Goal: Task Accomplishment & Management: Manage account settings

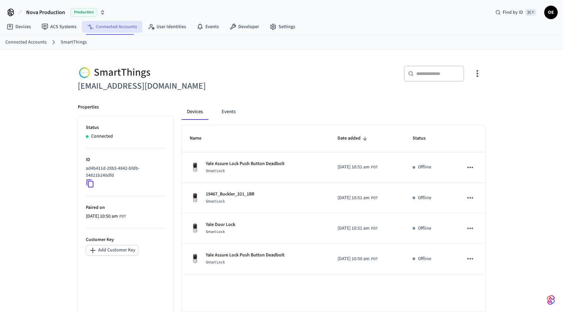
click at [121, 26] on link "Connected Accounts" at bounding box center [112, 27] width 61 height 12
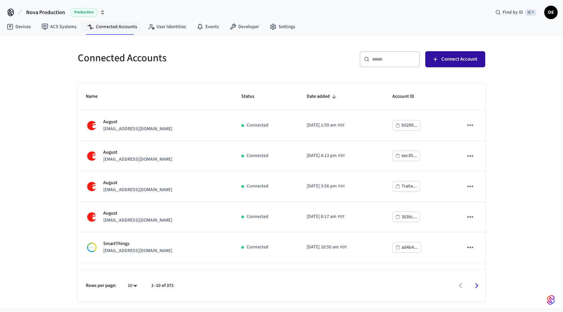
click at [451, 61] on span "Connect Account" at bounding box center [460, 59] width 36 height 9
click at [442, 59] on span "Connect Account" at bounding box center [460, 59] width 36 height 9
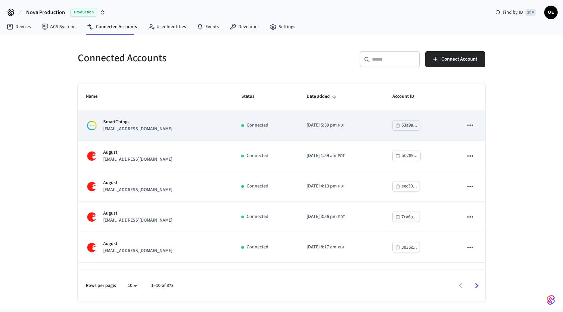
click at [165, 113] on td "SmartThings support+greenville@operto.com" at bounding box center [156, 125] width 156 height 31
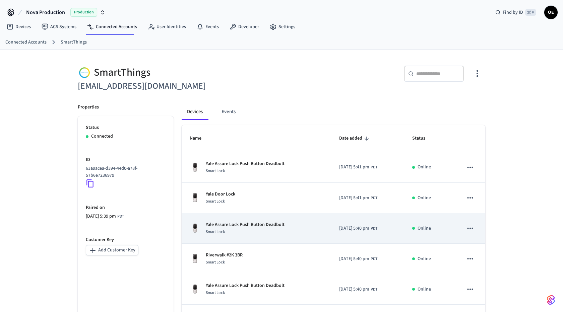
scroll to position [115, 0]
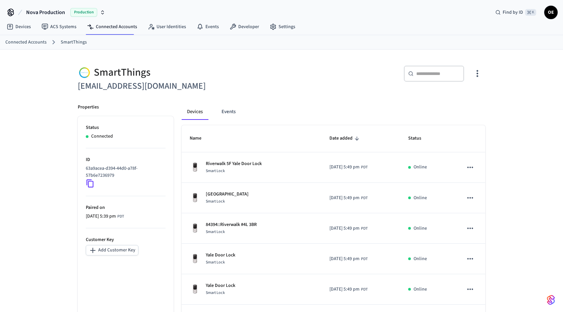
click at [98, 173] on p "63a9acea-d394-44d0-a78f-57b6e7236979" at bounding box center [124, 172] width 77 height 14
copy div "63a9acea-d394-44d0-a78f-57b6e7236979"
click at [343, 58] on div "​ ​" at bounding box center [382, 76] width 208 height 36
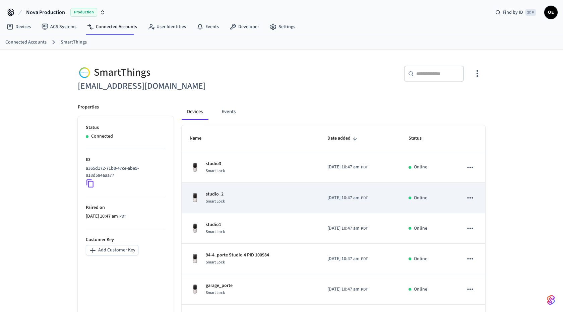
click at [224, 208] on td "studio_2 Smart Lock" at bounding box center [251, 198] width 138 height 31
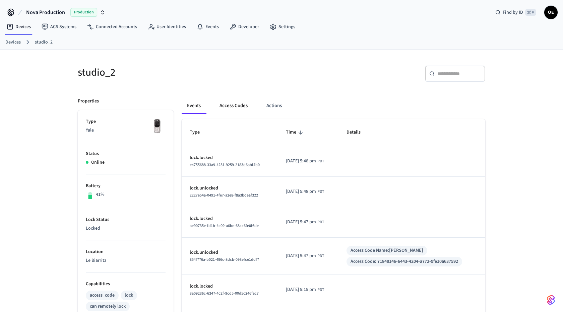
click at [242, 108] on button "Access Codes" at bounding box center [233, 106] width 39 height 16
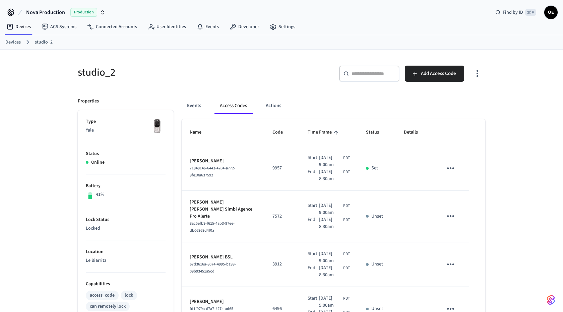
drag, startPoint x: 190, startPoint y: 106, endPoint x: 193, endPoint y: 114, distance: 8.1
click at [190, 106] on button "Events" at bounding box center [194, 106] width 25 height 16
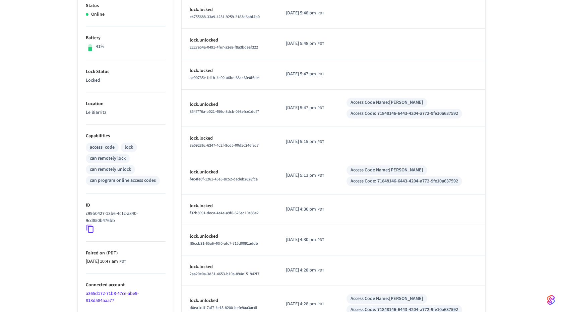
scroll to position [189, 0]
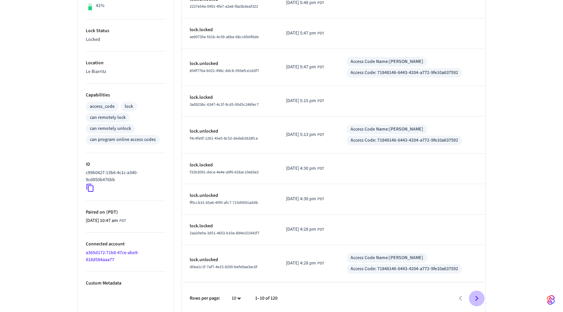
click at [476, 296] on icon "Go to next page" at bounding box center [477, 299] width 10 height 10
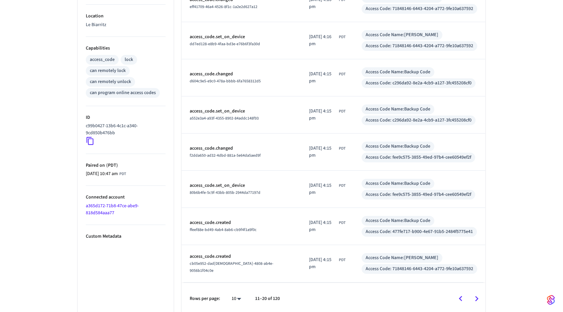
scroll to position [0, 0]
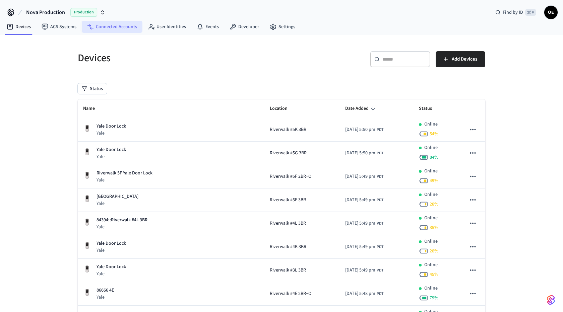
click at [129, 22] on link "Connected Accounts" at bounding box center [112, 27] width 61 height 12
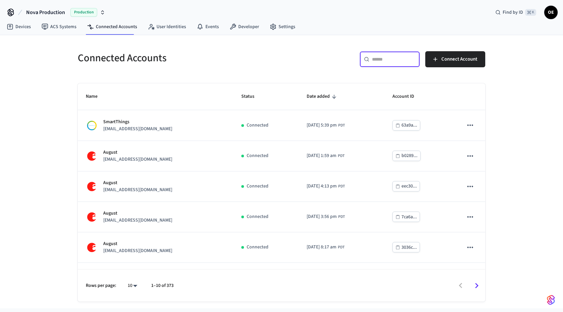
click at [410, 58] on input "text" at bounding box center [394, 59] width 44 height 7
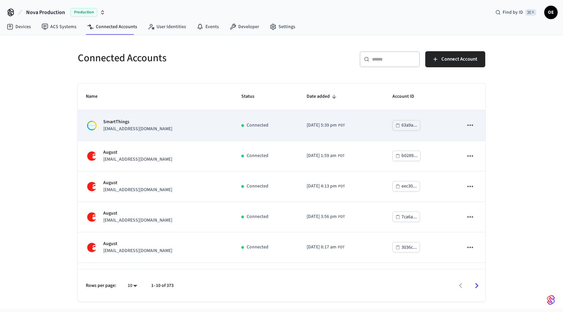
click at [360, 120] on td "2025/10/11 at 5:39 pm PDT" at bounding box center [342, 125] width 86 height 31
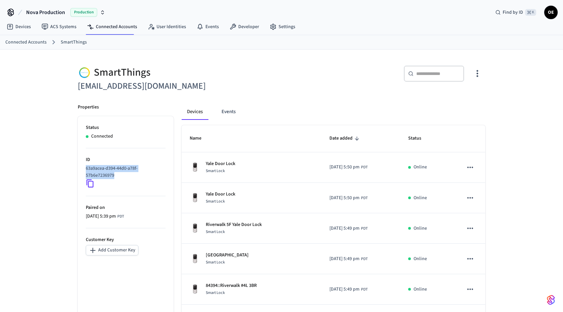
drag, startPoint x: 115, startPoint y: 175, endPoint x: 79, endPoint y: 167, distance: 36.6
click at [79, 167] on ul "Status Connected ID 63a9acea-d394-44d0-a78f-57b6e7236979 Paired on 2025/10/11 a…" at bounding box center [126, 303] width 96 height 374
copy p "63a9acea-d394-44d0-a78f-57b6e7236979"
click at [84, 190] on ul "Status Connected ID 63a9acea-d394-44d0-a78f-57b6e7236979 Paired on 2025/10/11 a…" at bounding box center [126, 303] width 96 height 374
click at [89, 184] on icon at bounding box center [90, 183] width 9 height 9
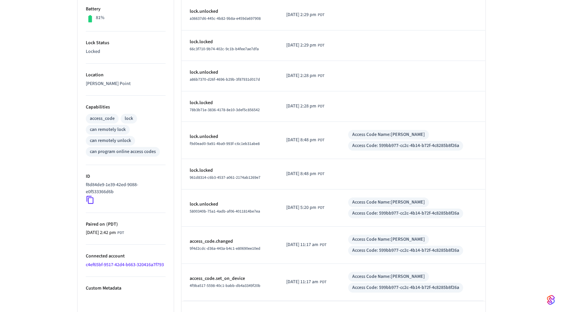
scroll to position [182, 0]
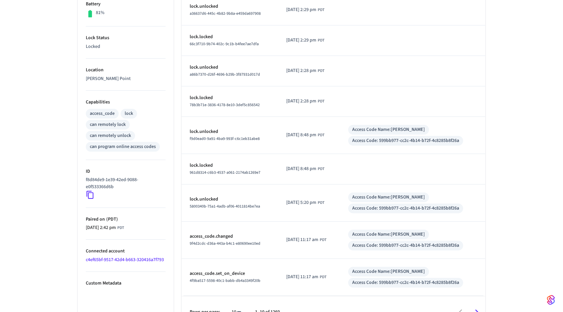
click at [119, 259] on link "c4ef65bf-9517-42d4-b663-320416a7f793" at bounding box center [125, 260] width 78 height 7
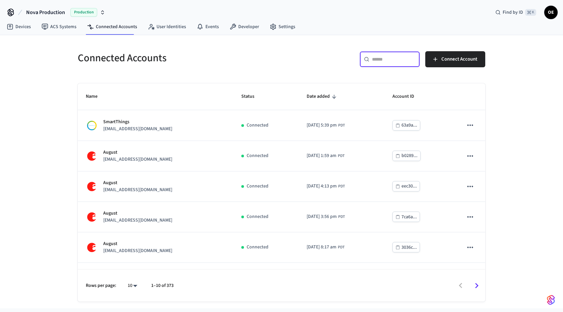
click at [390, 56] on input "text" at bounding box center [394, 59] width 44 height 7
paste input "**********"
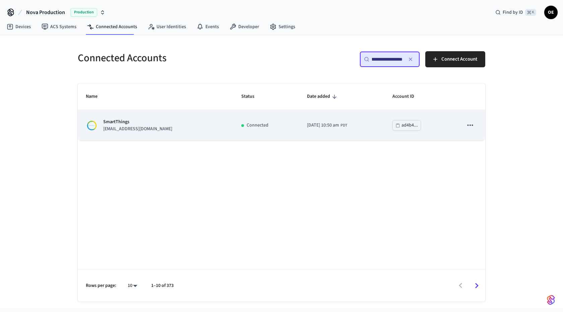
type input "**********"
click at [134, 132] on td "SmartThings support+milwaukee@operto.com" at bounding box center [156, 125] width 156 height 31
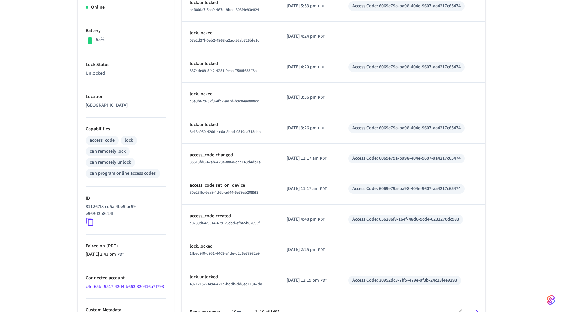
scroll to position [216, 0]
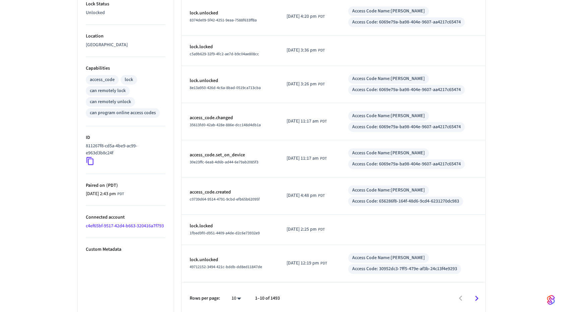
click at [136, 223] on link "c4ef65bf-9517-42d4-b663-320416a7f793" at bounding box center [125, 226] width 78 height 7
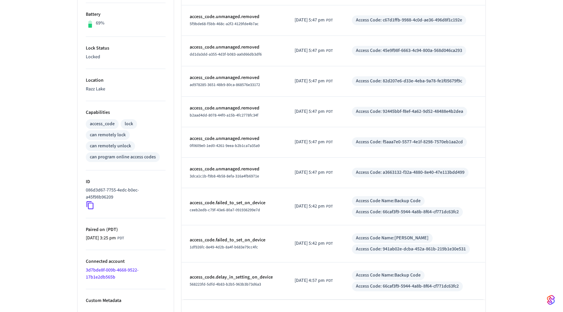
scroll to position [189, 0]
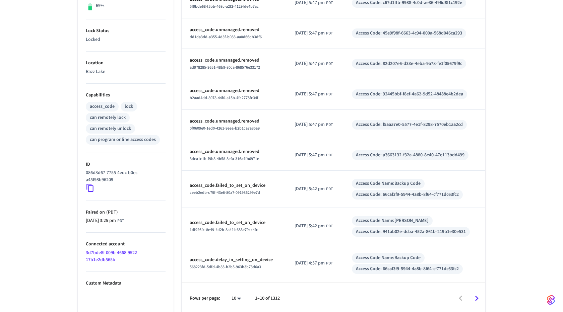
click at [99, 251] on link "3d7bde8f-009b-4668-9522-17b1e2db565b" at bounding box center [112, 257] width 53 height 14
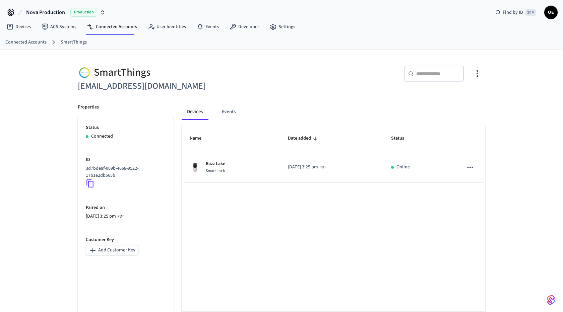
click at [168, 84] on h6 "support@eaglecaprealestate.com" at bounding box center [178, 86] width 200 height 14
copy div "support@eaglecaprealestate.com"
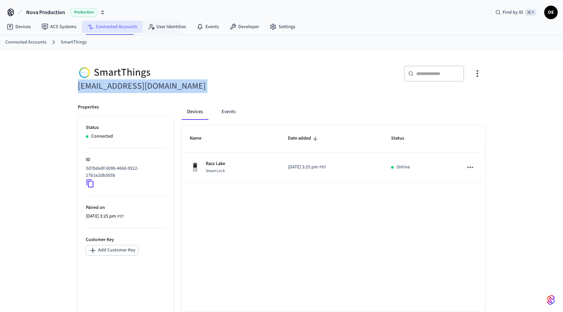
click at [113, 27] on link "Connected Accounts" at bounding box center [112, 27] width 61 height 12
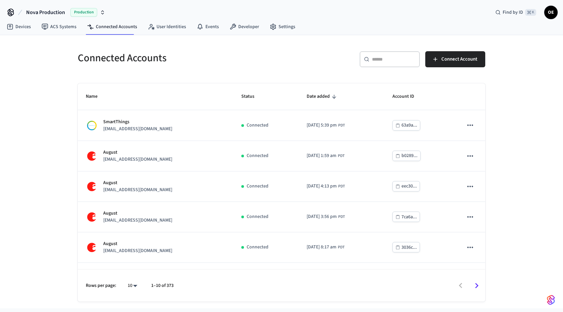
click at [379, 50] on div "​ ​ Connect Account" at bounding box center [382, 58] width 208 height 30
click at [379, 53] on div "​ ​" at bounding box center [390, 59] width 60 height 16
paste input "**********"
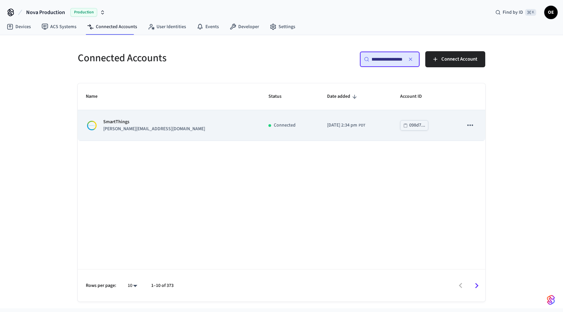
type input "**********"
click at [150, 119] on p "SmartThings" at bounding box center [154, 122] width 102 height 7
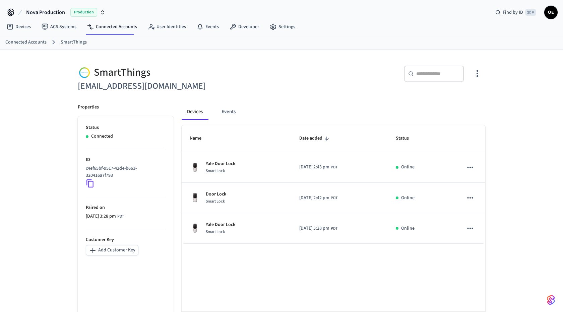
click at [472, 72] on button "button" at bounding box center [478, 73] width 16 height 27
click at [454, 100] on span "Sync Account" at bounding box center [458, 100] width 27 height 7
click at [121, 249] on div at bounding box center [281, 156] width 563 height 312
click at [123, 253] on button "Add Customer Key" at bounding box center [112, 250] width 53 height 10
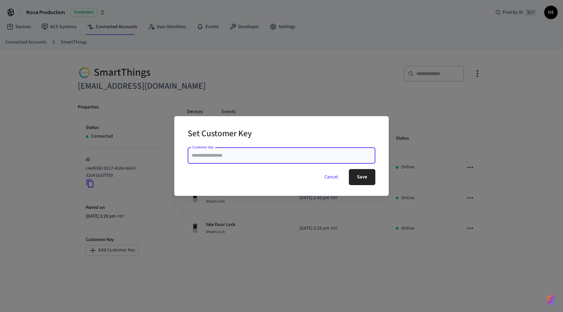
click at [329, 175] on button "Cancel" at bounding box center [332, 177] width 30 height 16
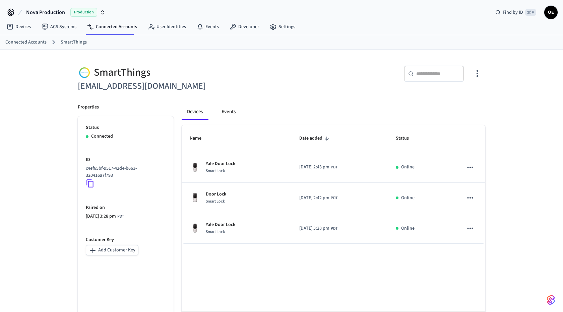
click at [229, 112] on button "Events" at bounding box center [228, 112] width 25 height 16
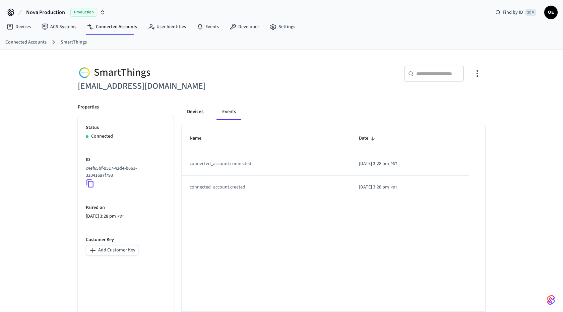
click at [199, 110] on button "Devices" at bounding box center [195, 112] width 27 height 16
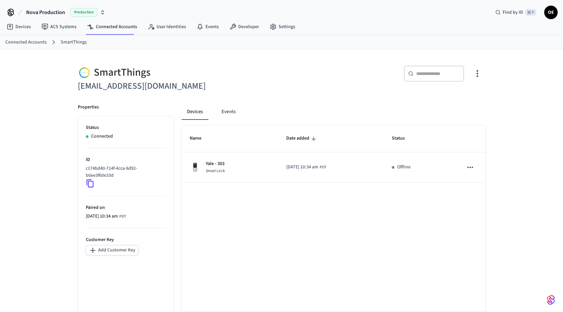
click at [226, 151] on th "Name" at bounding box center [230, 138] width 97 height 27
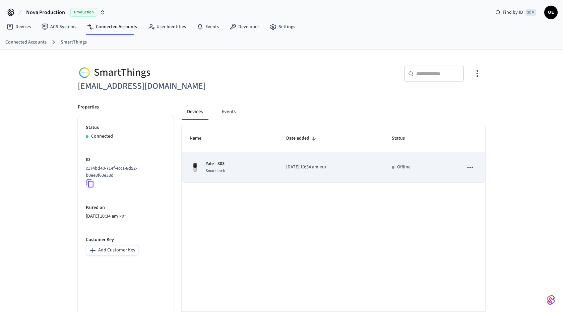
click at [232, 160] on td "Yale - 303 Smart Lock" at bounding box center [230, 168] width 97 height 31
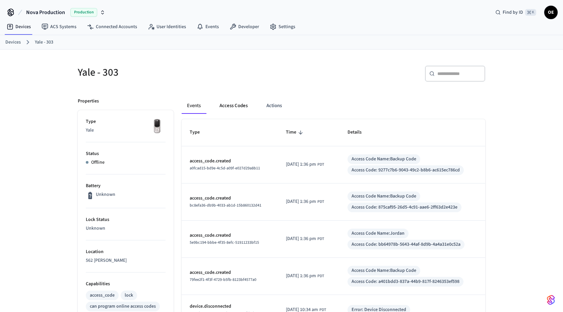
click at [239, 101] on button "Access Codes" at bounding box center [233, 106] width 39 height 16
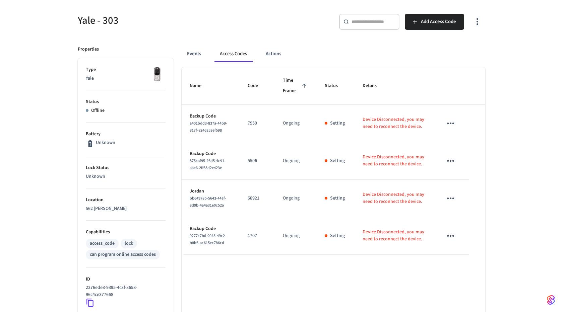
scroll to position [44, 0]
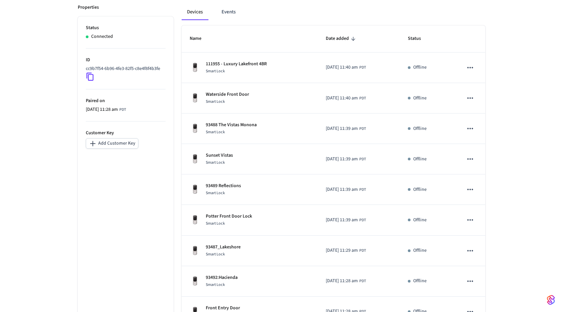
scroll to position [145, 0]
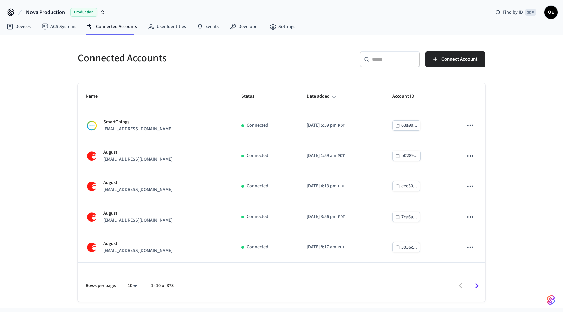
click at [399, 65] on div "​ ​" at bounding box center [390, 59] width 60 height 16
paste input "**********"
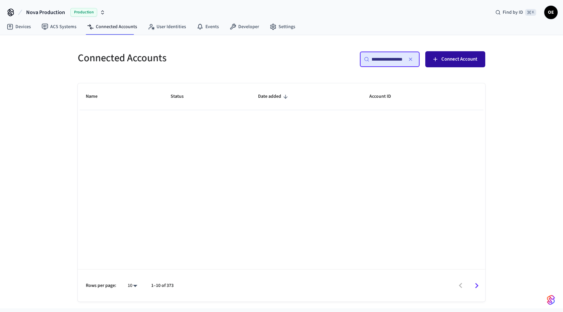
type input "**********"
click at [444, 56] on span "Connect Account" at bounding box center [460, 59] width 36 height 9
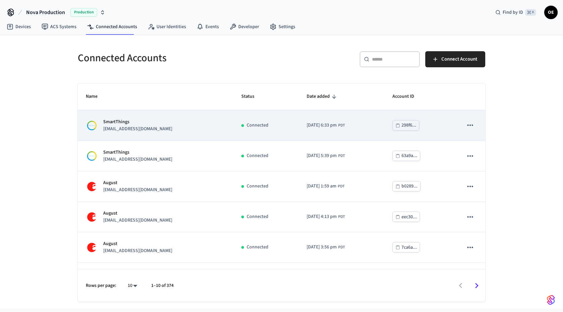
click at [172, 130] on p "vivantstays+smartthings2@gmail.com" at bounding box center [137, 129] width 69 height 7
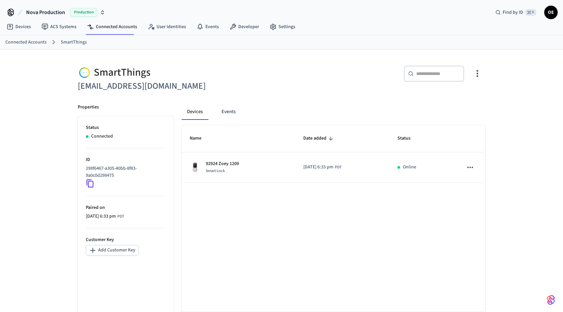
click at [468, 74] on div "​ ​" at bounding box center [386, 76] width 200 height 21
click at [477, 74] on icon "button" at bounding box center [477, 73] width 10 height 10
click at [466, 95] on li "Sync Account" at bounding box center [456, 101] width 51 height 18
click at [361, 100] on div at bounding box center [281, 156] width 563 height 312
click at [118, 23] on link "Connected Accounts" at bounding box center [112, 27] width 61 height 12
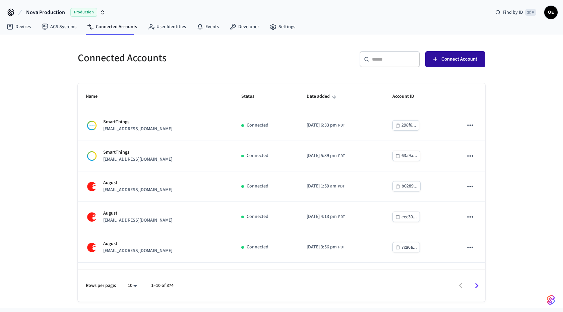
click at [463, 57] on span "Connect Account" at bounding box center [460, 59] width 36 height 9
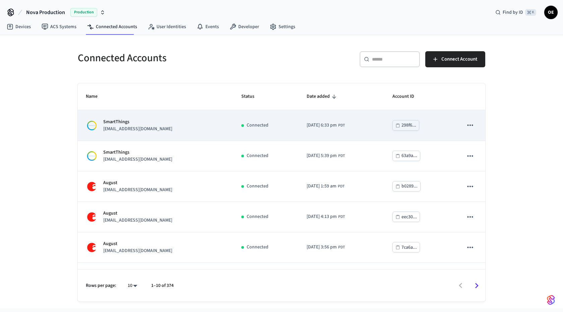
click at [191, 127] on div "SmartThings vivantstays+smartthings2@gmail.com" at bounding box center [155, 126] width 139 height 14
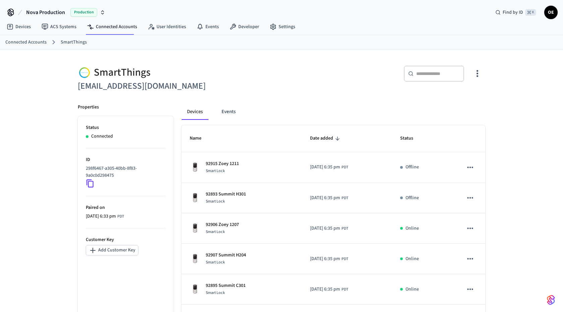
click at [89, 180] on icon at bounding box center [90, 183] width 9 height 9
click at [128, 25] on link "Connected Accounts" at bounding box center [112, 27] width 61 height 12
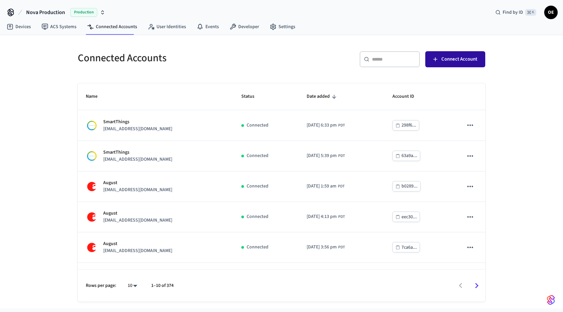
click at [457, 55] on span "Connect Account" at bounding box center [460, 59] width 36 height 9
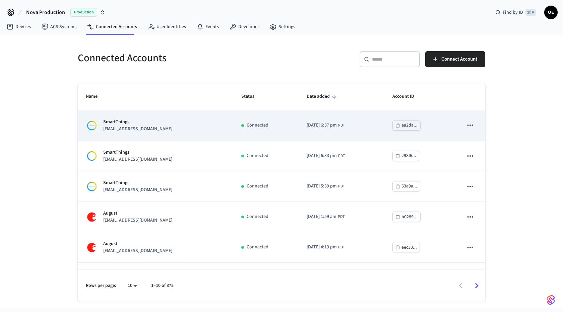
click at [151, 122] on p "SmartThings" at bounding box center [137, 122] width 69 height 7
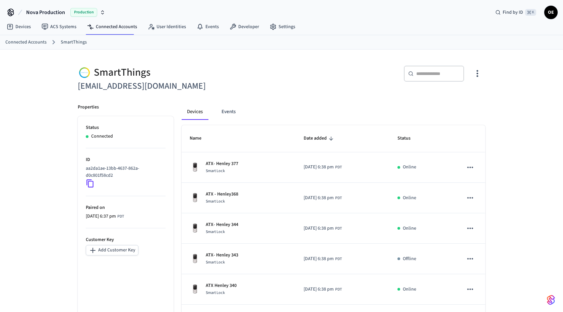
click at [91, 184] on icon at bounding box center [90, 183] width 9 height 9
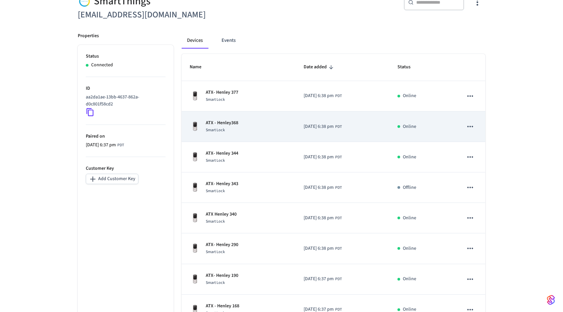
scroll to position [145, 0]
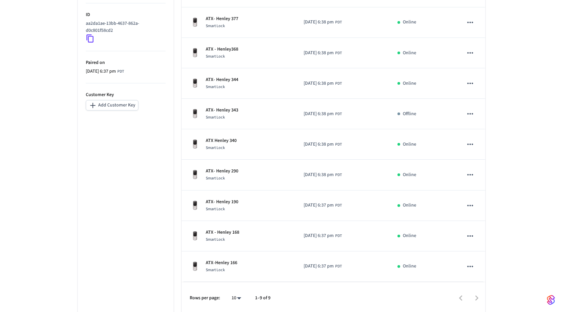
click at [89, 41] on icon at bounding box center [90, 39] width 7 height 8
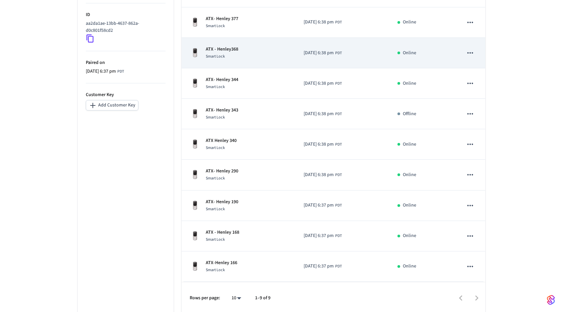
scroll to position [0, 0]
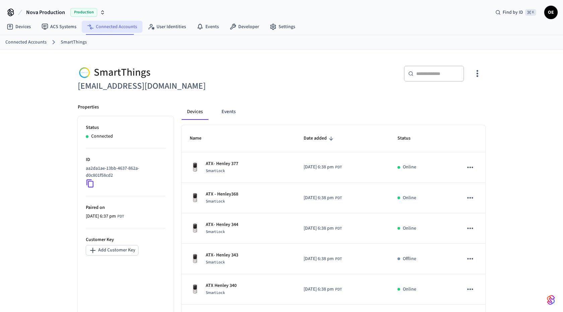
click at [115, 25] on link "Connected Accounts" at bounding box center [112, 27] width 61 height 12
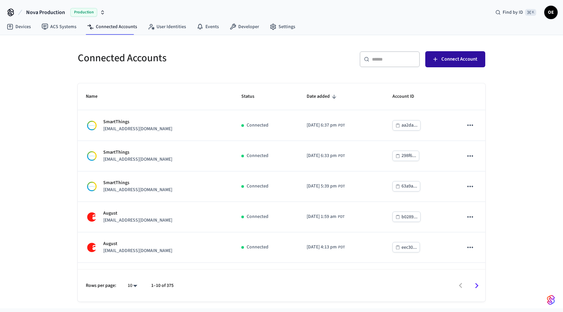
click at [435, 64] on button "Connect Account" at bounding box center [455, 59] width 60 height 16
click at [393, 61] on input "text" at bounding box center [394, 59] width 44 height 7
paste input "**********"
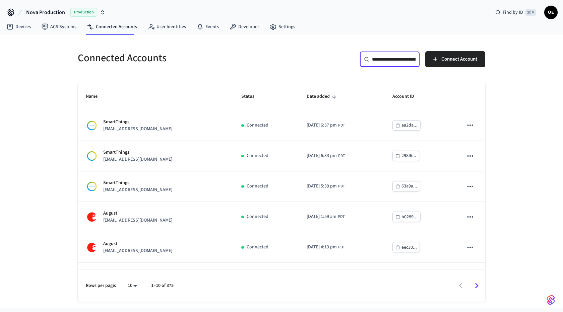
scroll to position [0, 46]
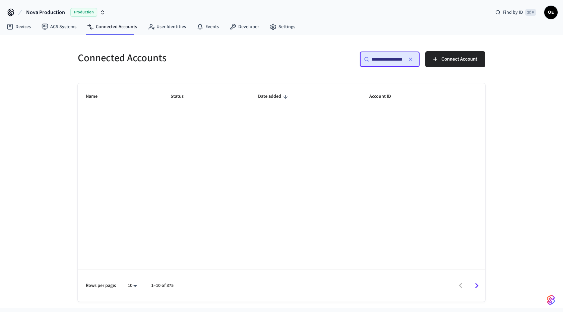
type input "**********"
click at [444, 61] on span "Connect Account" at bounding box center [460, 59] width 36 height 9
click at [387, 61] on input "**********" at bounding box center [387, 59] width 31 height 7
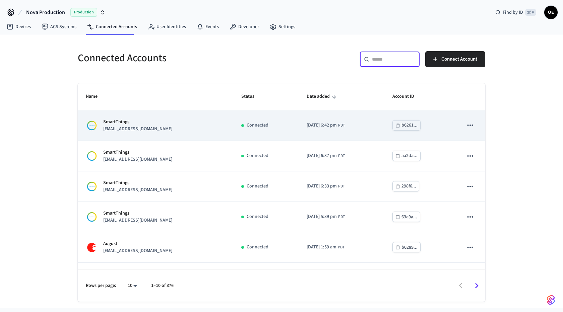
click at [202, 125] on div "SmartThings vivantstays+smartthings1@gmail.com" at bounding box center [155, 126] width 139 height 14
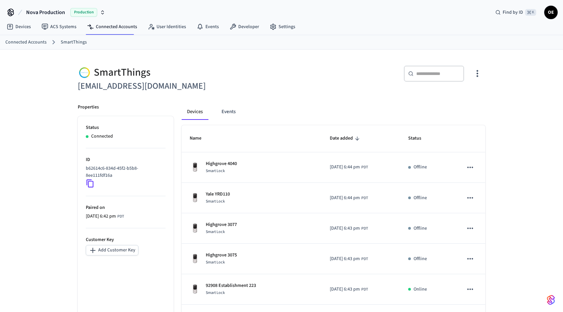
click at [90, 182] on icon at bounding box center [90, 183] width 9 height 9
click at [117, 31] on link "Connected Accounts" at bounding box center [112, 27] width 61 height 12
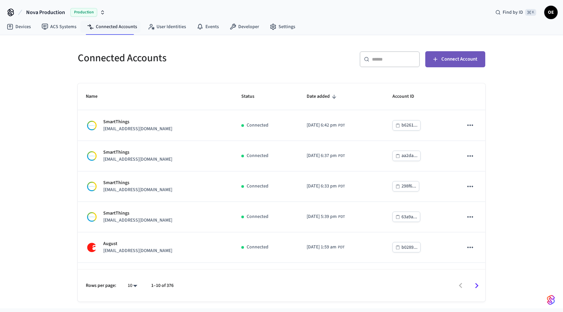
click at [445, 57] on span "Connect Account" at bounding box center [460, 59] width 36 height 9
click at [461, 52] on button "Connect Account" at bounding box center [455, 59] width 60 height 16
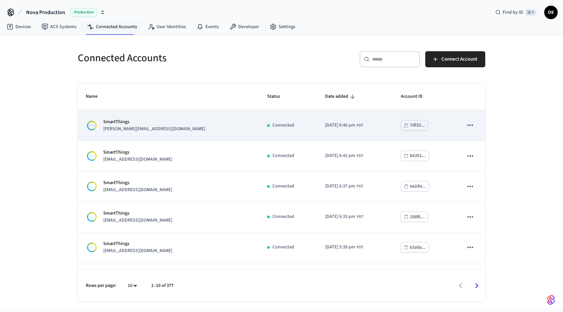
click at [185, 125] on div "SmartThings dale@kahanavillage.com" at bounding box center [168, 126] width 165 height 14
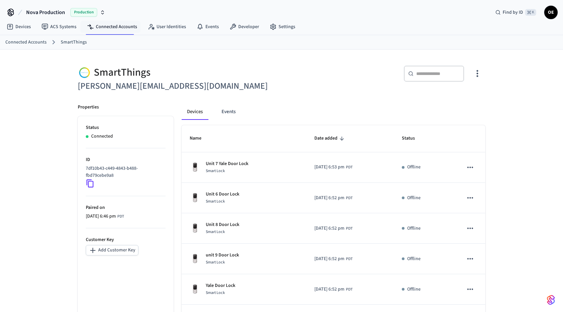
click at [88, 182] on icon at bounding box center [90, 184] width 7 height 8
click at [109, 25] on link "Connected Accounts" at bounding box center [112, 27] width 61 height 12
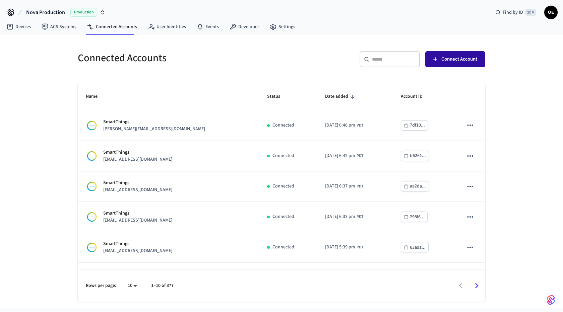
click at [462, 59] on span "Connect Account" at bounding box center [460, 59] width 36 height 9
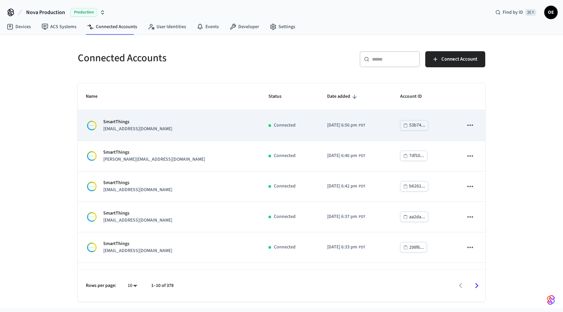
click at [166, 127] on div "SmartThings [EMAIL_ADDRESS][DOMAIN_NAME]" at bounding box center [169, 126] width 167 height 14
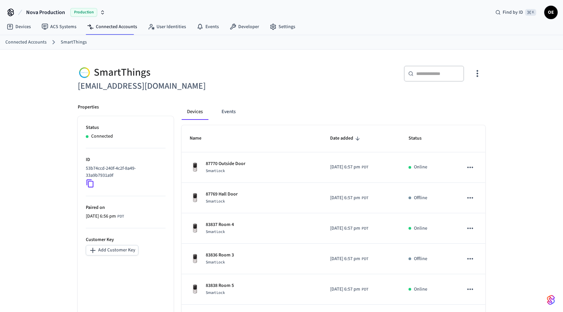
click at [87, 180] on icon at bounding box center [90, 184] width 7 height 8
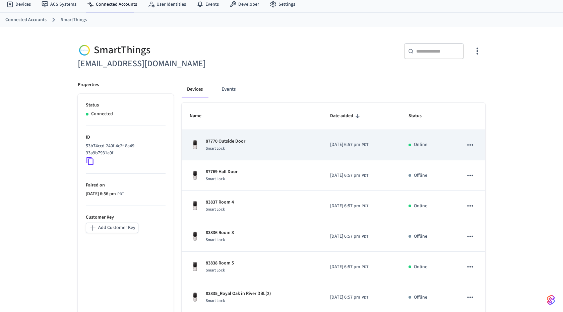
scroll to position [18, 0]
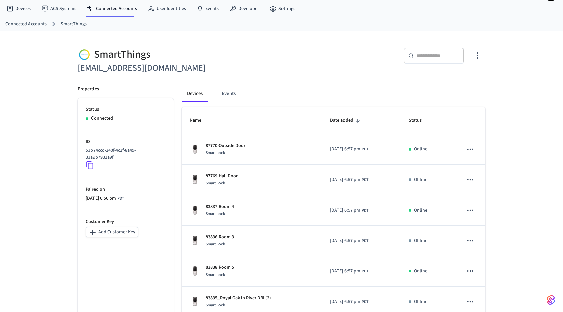
click at [165, 64] on h6 "[EMAIL_ADDRESS][DOMAIN_NAME]" at bounding box center [178, 68] width 200 height 14
click at [262, 49] on div "SmartThings" at bounding box center [178, 55] width 200 height 14
click at [123, 12] on link "Connected Accounts" at bounding box center [112, 9] width 61 height 12
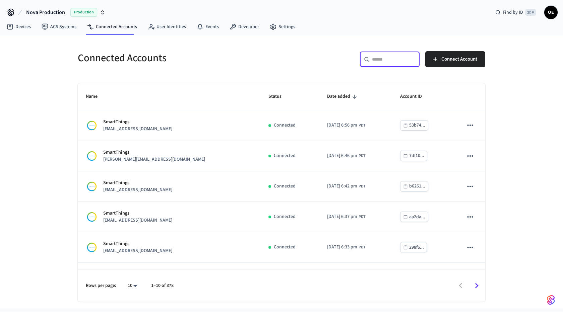
click at [383, 60] on input "text" at bounding box center [394, 59] width 44 height 7
paste input "**********"
type input "**********"
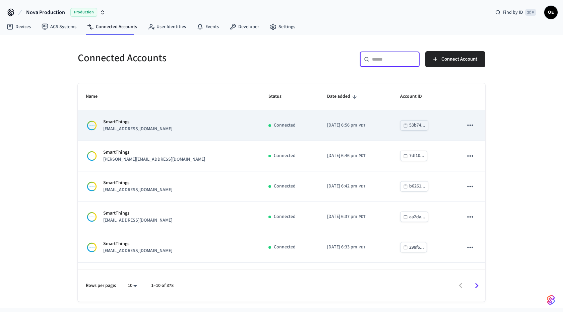
click at [466, 124] on icon "sticky table" at bounding box center [470, 125] width 9 height 9
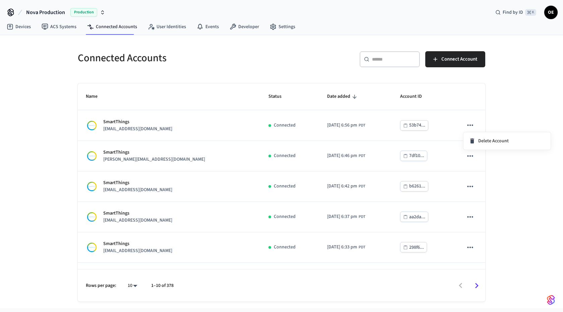
click at [227, 133] on div at bounding box center [281, 156] width 563 height 312
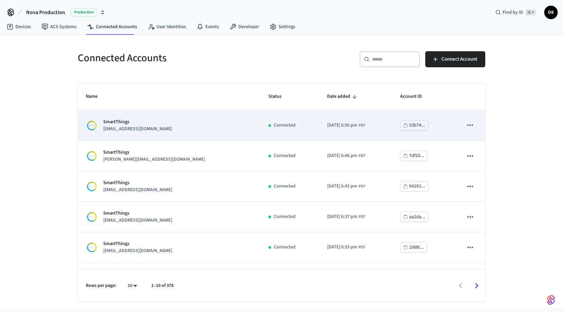
click at [199, 127] on div "SmartThings smartthings@utopicvilla.com" at bounding box center [169, 126] width 167 height 14
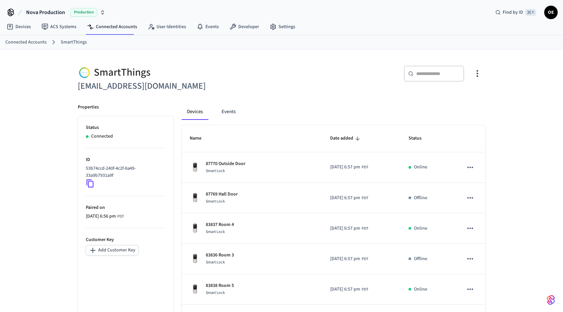
click at [143, 90] on h6 "smartthings@utopicvilla.com" at bounding box center [178, 86] width 200 height 14
copy div "smartthings@utopicvilla.com"
click at [433, 92] on div "​ ​" at bounding box center [382, 76] width 208 height 36
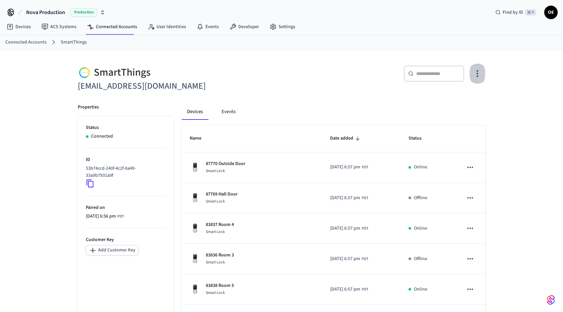
click at [475, 75] on icon "button" at bounding box center [477, 73] width 10 height 10
click at [466, 120] on span "Delete Account" at bounding box center [460, 118] width 31 height 7
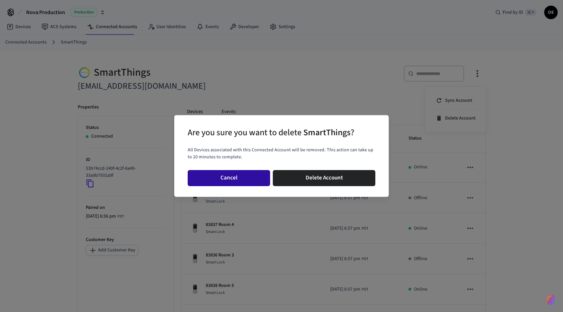
click at [239, 179] on button "Cancel" at bounding box center [229, 178] width 82 height 16
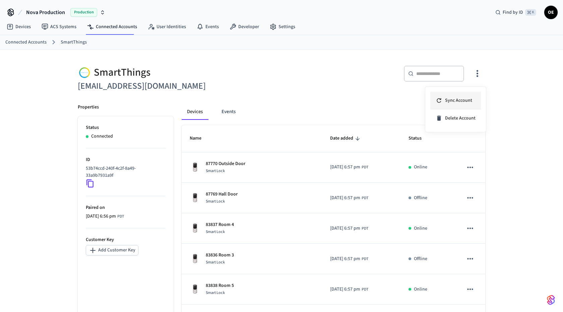
click at [452, 100] on span "Sync Account" at bounding box center [458, 100] width 27 height 7
click at [377, 93] on div at bounding box center [281, 156] width 563 height 312
click at [475, 74] on icon "button" at bounding box center [477, 73] width 10 height 10
click at [451, 118] on span "Delete Account" at bounding box center [460, 118] width 31 height 7
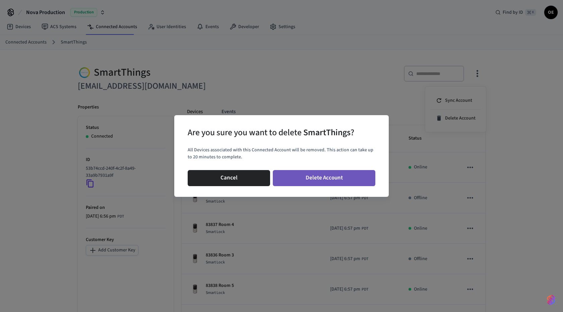
click at [334, 172] on button "Delete Account" at bounding box center [324, 178] width 103 height 16
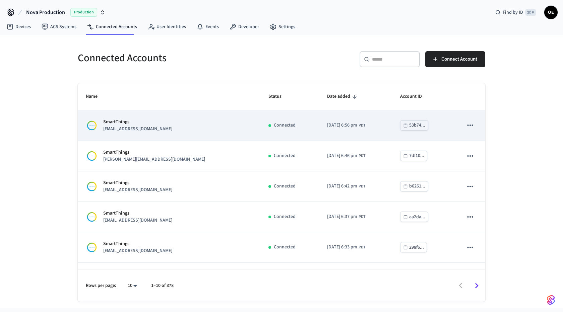
click at [280, 117] on td "Connected" at bounding box center [290, 125] width 58 height 31
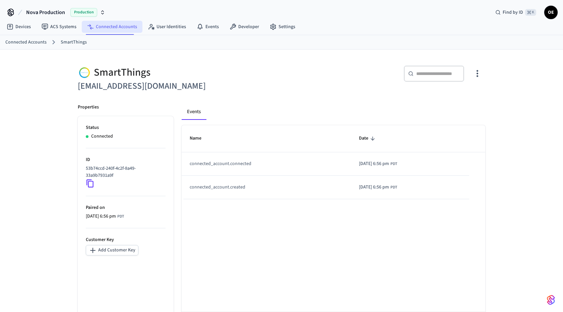
click at [103, 30] on link "Connected Accounts" at bounding box center [112, 27] width 61 height 12
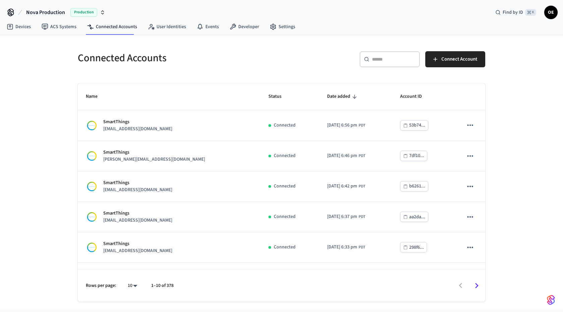
click at [386, 60] on input "text" at bounding box center [394, 59] width 44 height 7
paste input "**********"
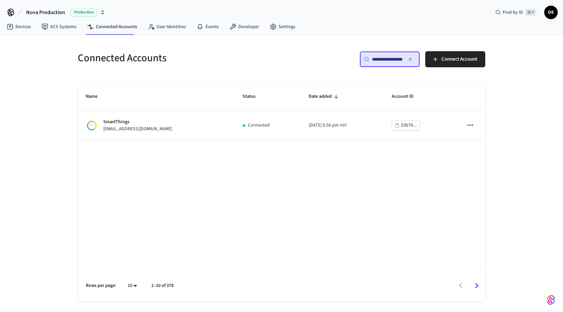
scroll to position [0, 28]
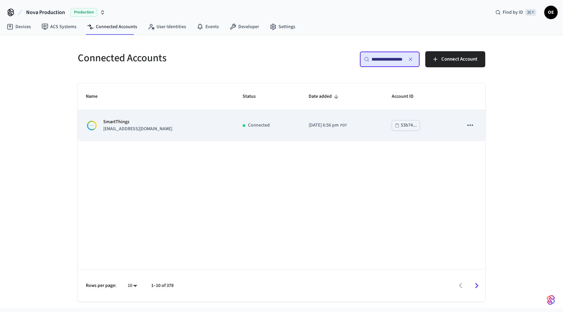
type input "**********"
click at [473, 126] on icon "sticky table" at bounding box center [470, 125] width 9 height 9
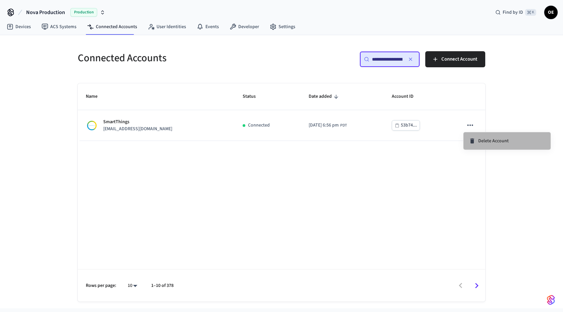
click at [489, 145] on li "Delete Account" at bounding box center [507, 140] width 87 height 17
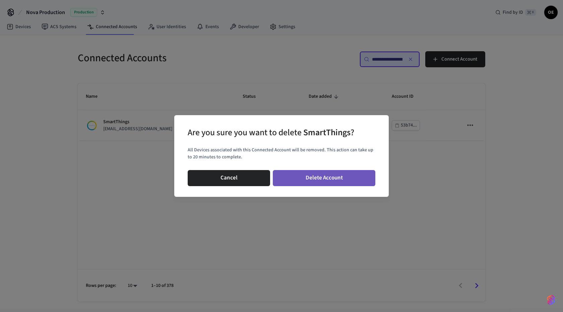
click at [328, 177] on button "Delete Account" at bounding box center [324, 178] width 103 height 16
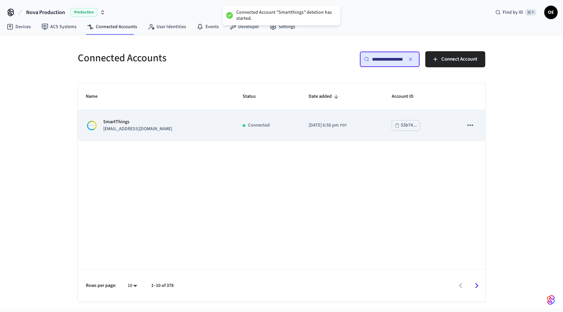
click at [235, 130] on td "Connected" at bounding box center [268, 125] width 66 height 31
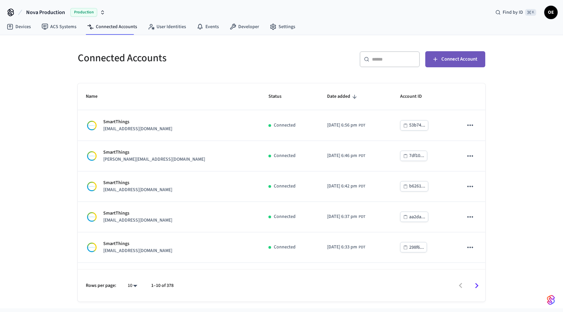
click at [454, 57] on span "Connect Account" at bounding box center [460, 59] width 36 height 9
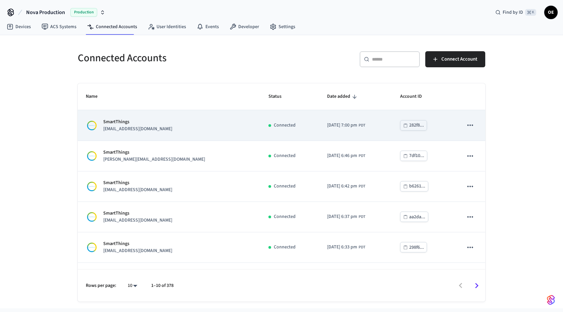
click at [195, 127] on div "SmartThings [EMAIL_ADDRESS][DOMAIN_NAME]" at bounding box center [169, 126] width 167 height 14
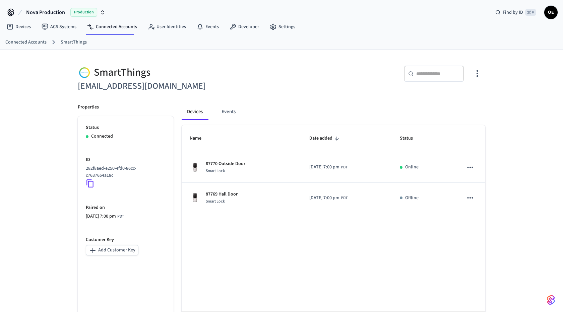
click at [88, 184] on icon at bounding box center [90, 183] width 9 height 9
click at [110, 28] on link "Connected Accounts" at bounding box center [112, 27] width 61 height 12
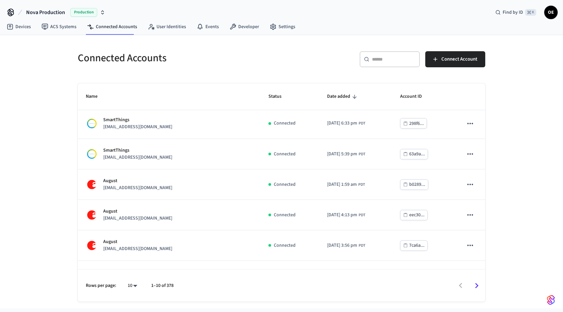
scroll to position [125, 0]
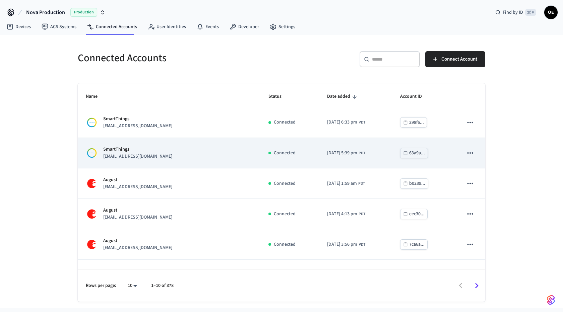
click at [261, 148] on td "Connected" at bounding box center [290, 153] width 58 height 31
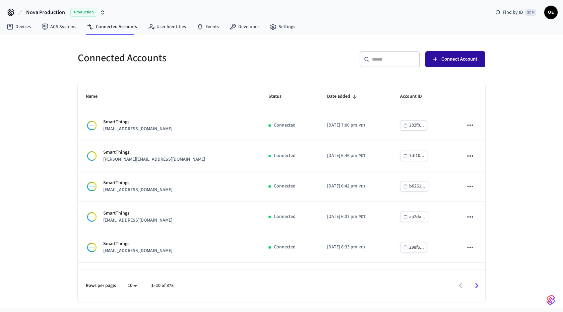
click at [473, 55] on span "Connect Account" at bounding box center [460, 59] width 36 height 9
click at [456, 65] on button "Connect Account" at bounding box center [455, 59] width 60 height 16
click at [458, 59] on span "Connect Account" at bounding box center [460, 59] width 36 height 9
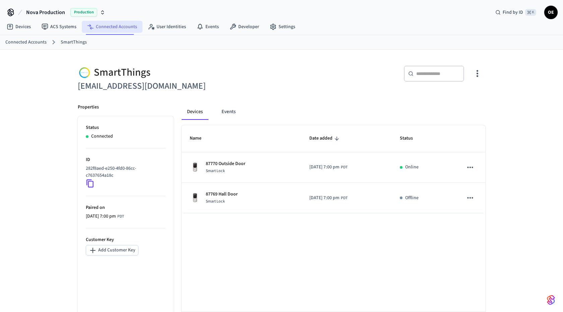
click at [102, 31] on link "Connected Accounts" at bounding box center [112, 27] width 61 height 12
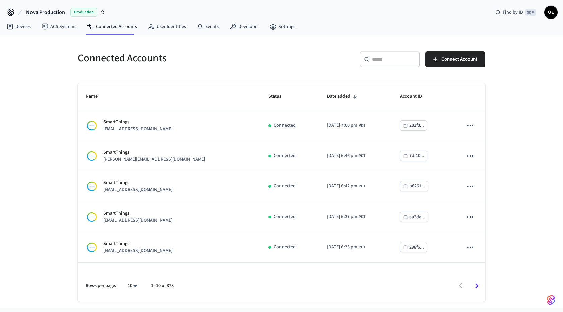
click at [390, 51] on div "​ ​" at bounding box center [390, 59] width 60 height 16
paste input "**********"
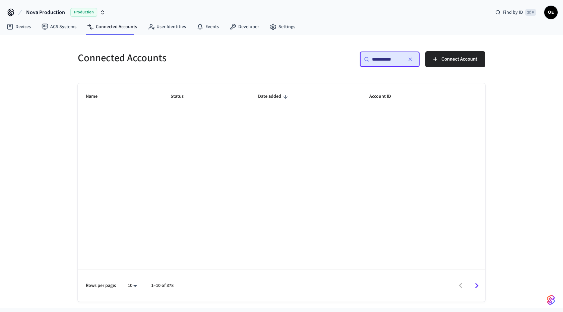
click at [385, 61] on input "**********" at bounding box center [387, 59] width 30 height 7
paste input "**********"
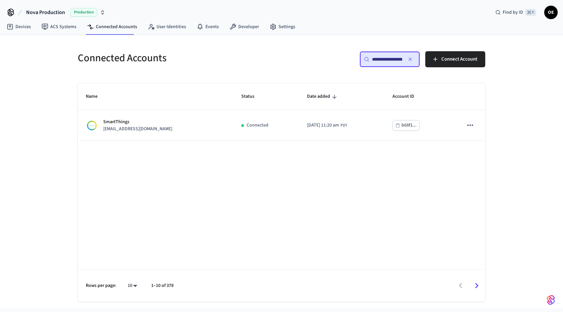
scroll to position [0, 22]
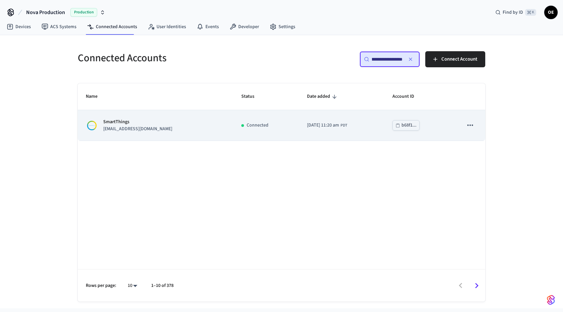
type input "**********"
click at [247, 122] on p "Connected" at bounding box center [258, 125] width 22 height 7
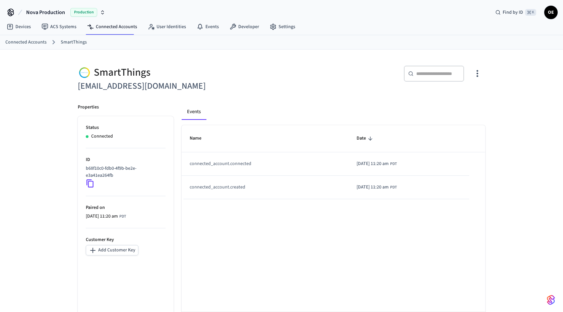
click at [119, 90] on h6 "[EMAIL_ADDRESS][DOMAIN_NAME]" at bounding box center [178, 86] width 200 height 14
copy div "[EMAIL_ADDRESS][DOMAIN_NAME]"
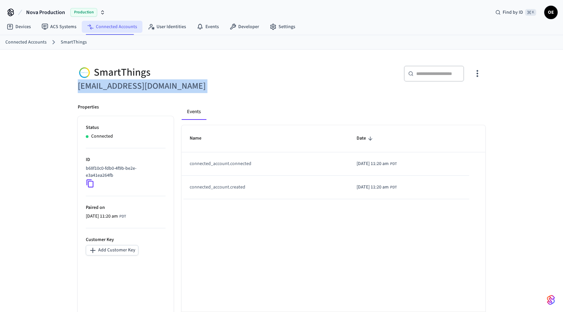
click at [128, 22] on link "Connected Accounts" at bounding box center [112, 27] width 61 height 12
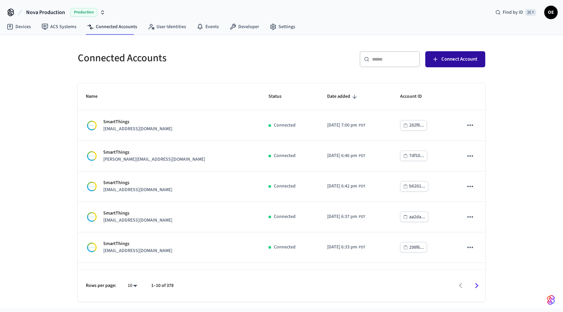
click at [457, 54] on button "Connect Account" at bounding box center [455, 59] width 60 height 16
